Goal: Navigation & Orientation: Find specific page/section

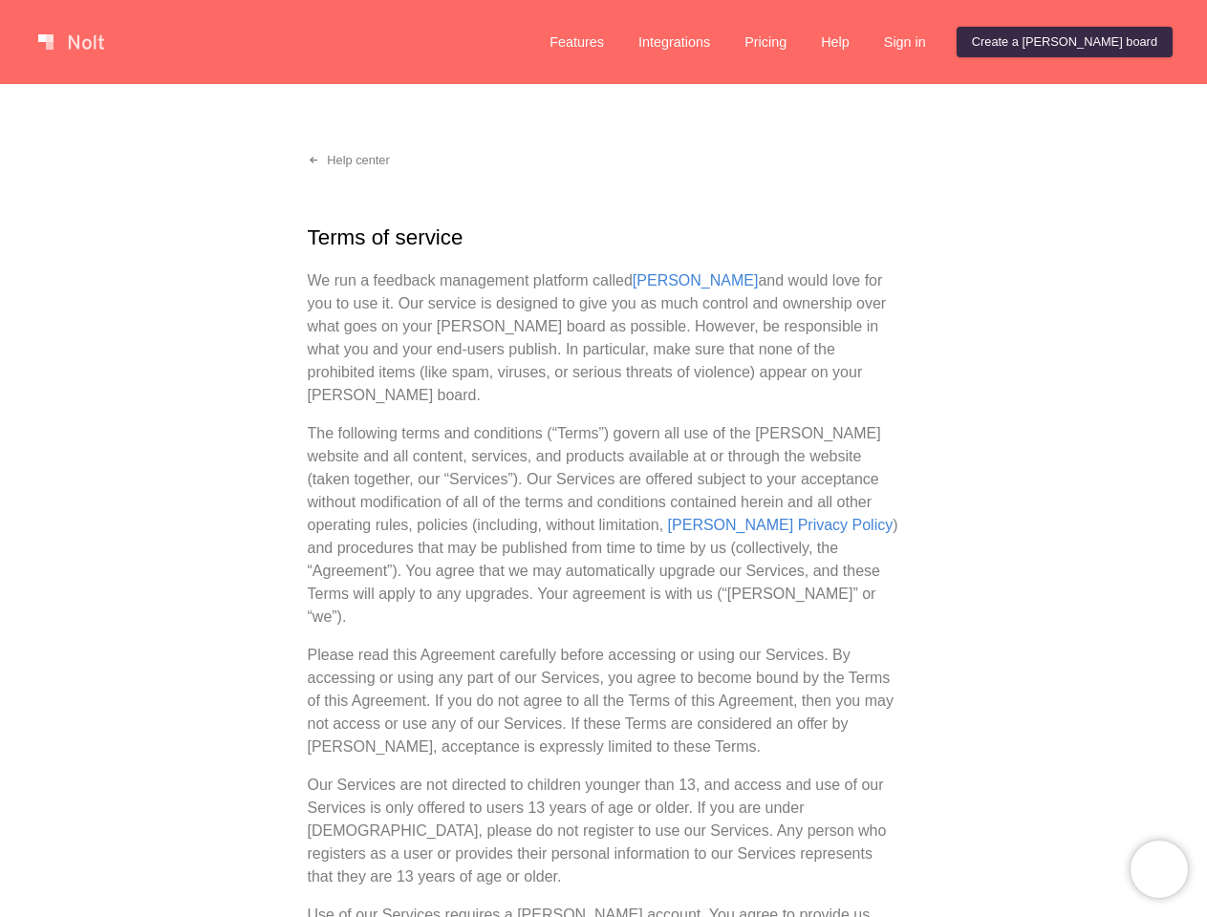
click at [603, 459] on p "The following terms and conditions (“Terms”) govern all use of the [PERSON_NAME…" at bounding box center [604, 525] width 592 height 206
click at [71, 42] on link at bounding box center [71, 42] width 81 height 31
click at [619, 42] on link "Features" at bounding box center [576, 42] width 85 height 31
click at [725, 42] on link "Integrations" at bounding box center [674, 42] width 102 height 31
